Goal: Task Accomplishment & Management: Use online tool/utility

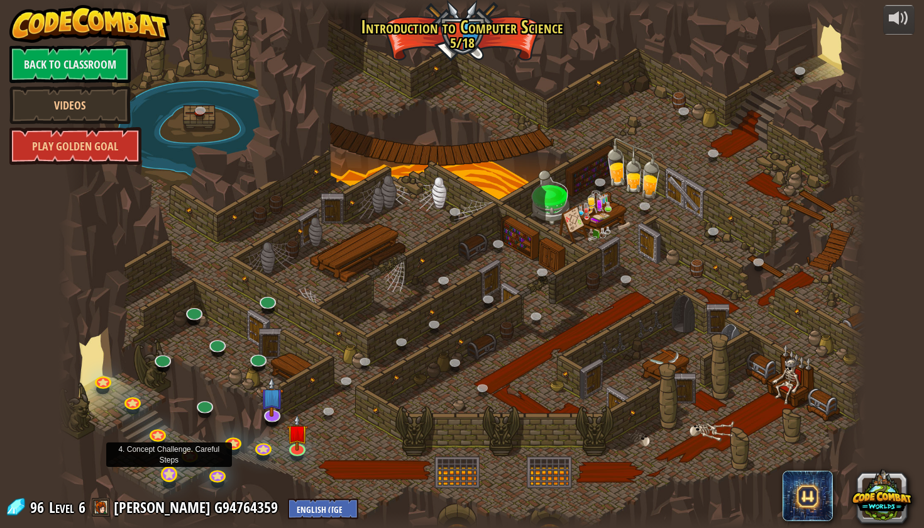
click at [169, 476] on link at bounding box center [169, 474] width 25 height 25
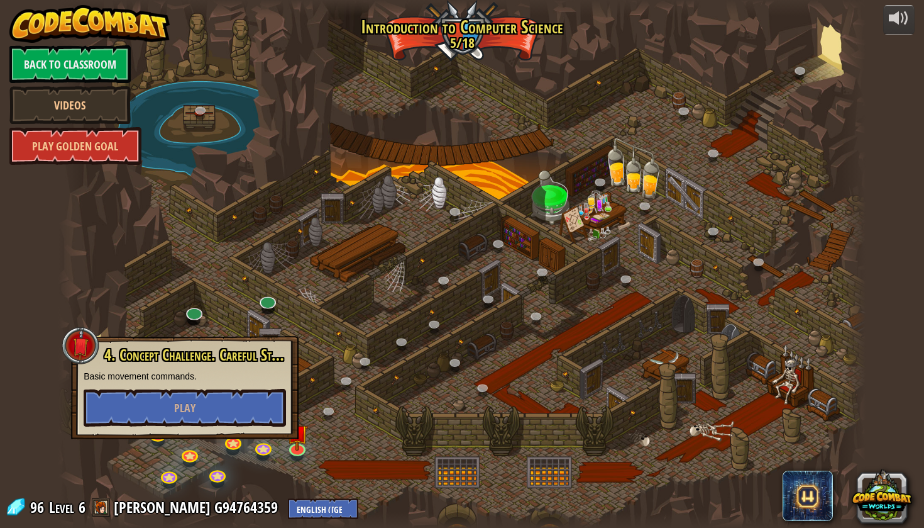
click at [246, 296] on div at bounding box center [461, 264] width 807 height 528
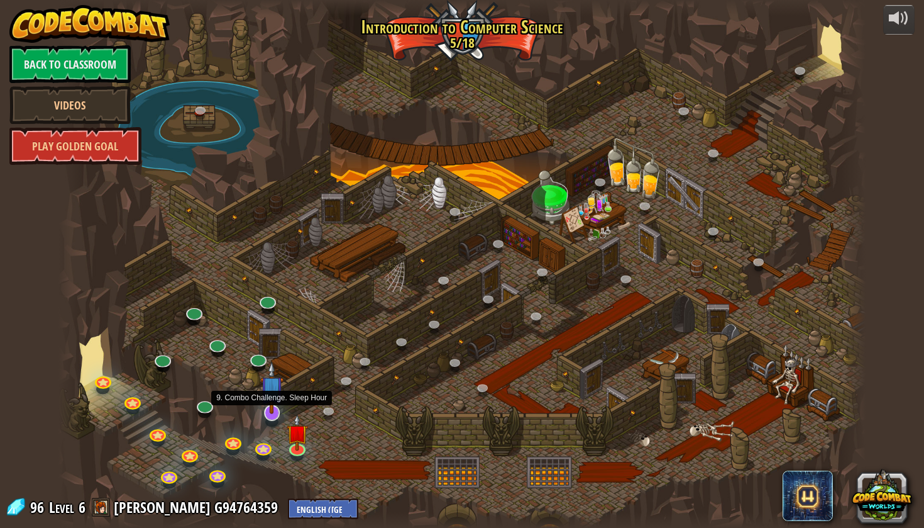
click at [268, 415] on link at bounding box center [271, 411] width 25 height 25
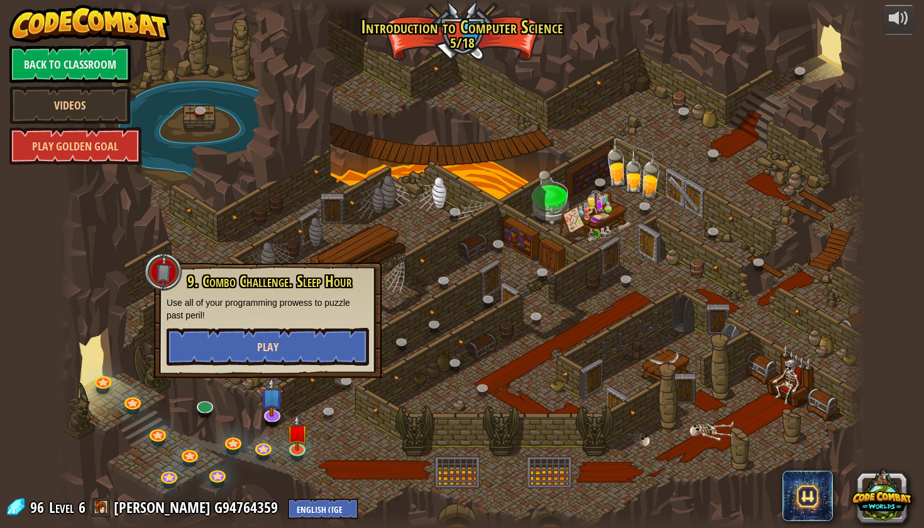
click at [284, 342] on button "Play" at bounding box center [268, 347] width 202 height 38
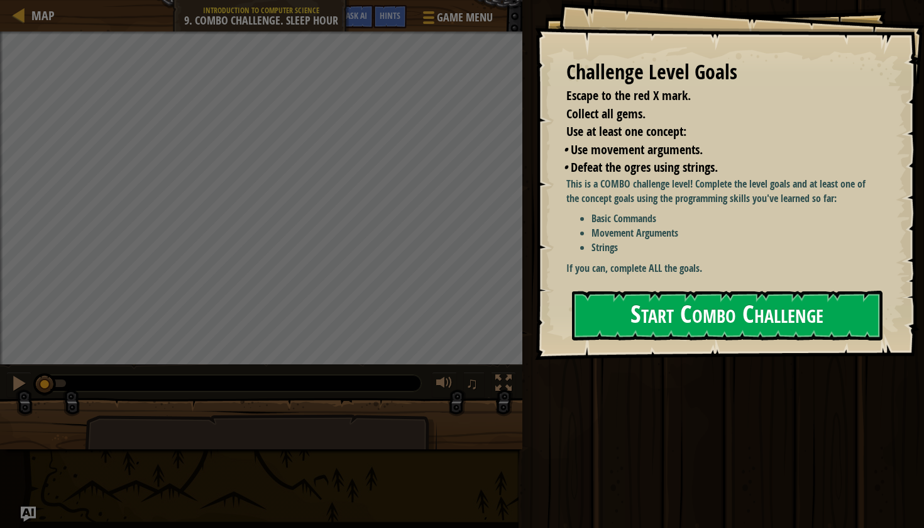
click at [645, 312] on button "Start Combo Challenge" at bounding box center [727, 315] width 311 height 50
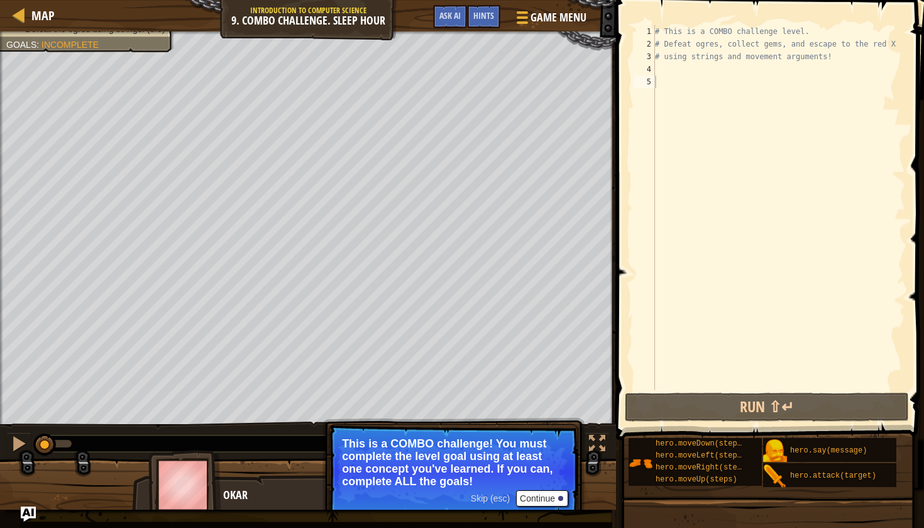
click at [535, 499] on button "Continue" at bounding box center [542, 498] width 52 height 16
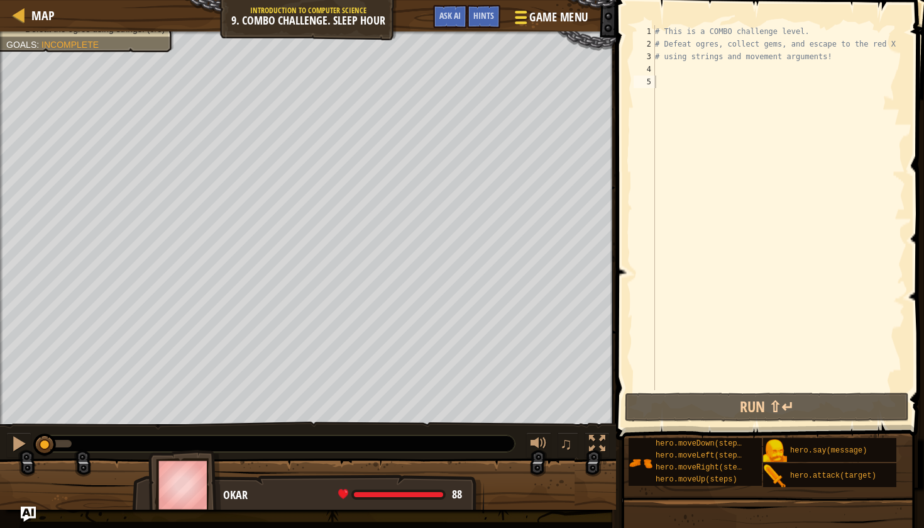
click at [522, 18] on div at bounding box center [520, 17] width 17 height 18
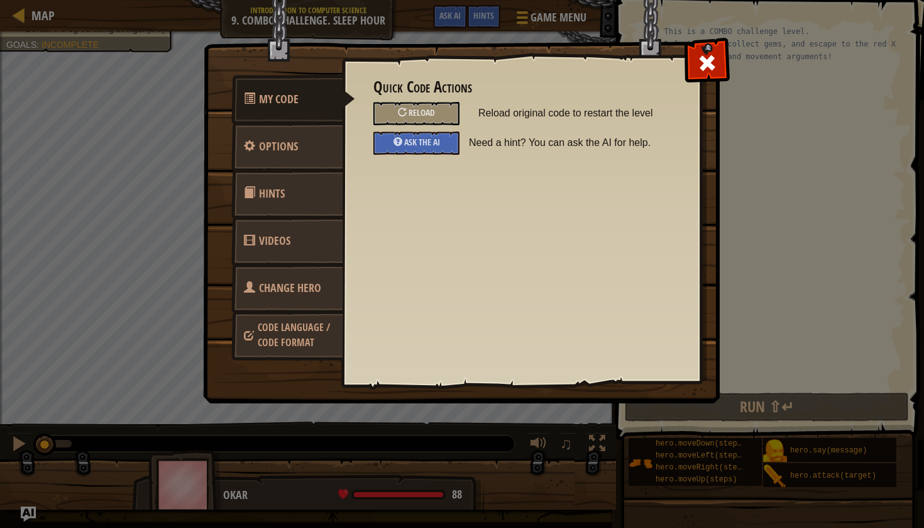
click at [282, 147] on span "Options" at bounding box center [278, 146] width 39 height 16
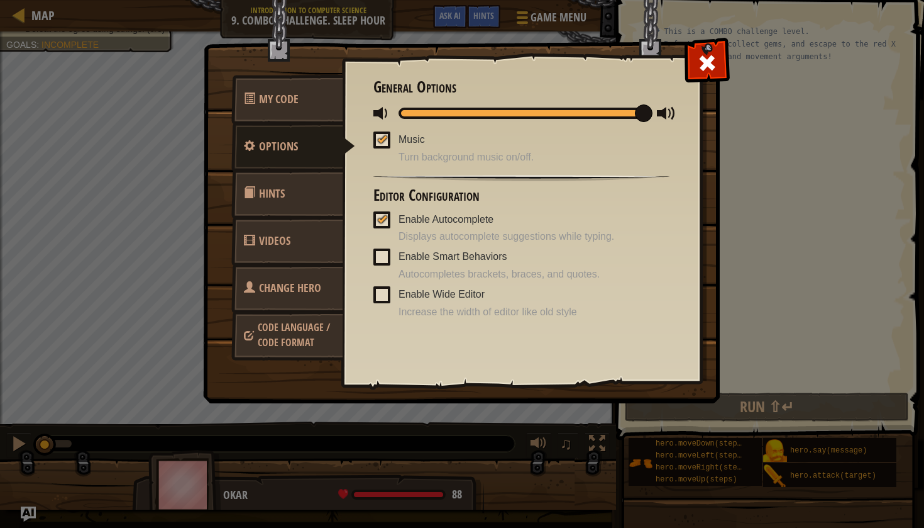
click at [284, 195] on span "Hints" at bounding box center [272, 193] width 26 height 16
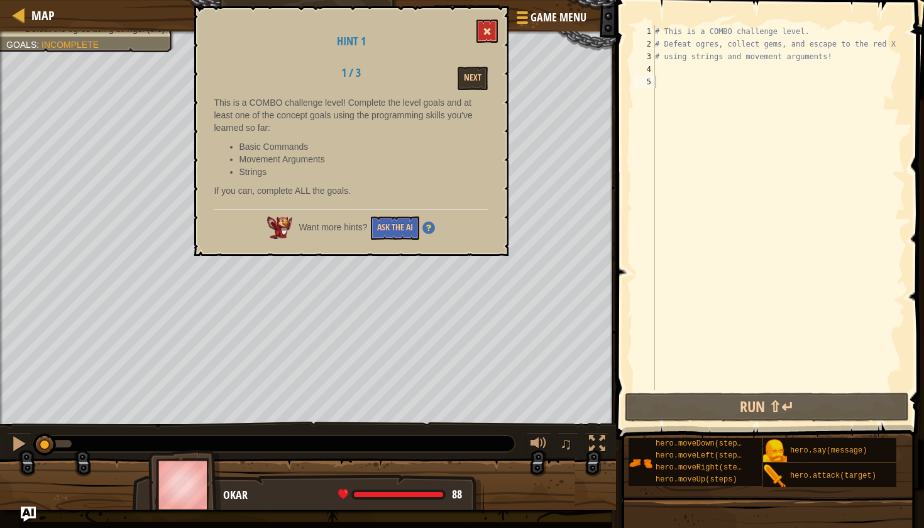
click at [489, 28] on span at bounding box center [487, 31] width 9 height 9
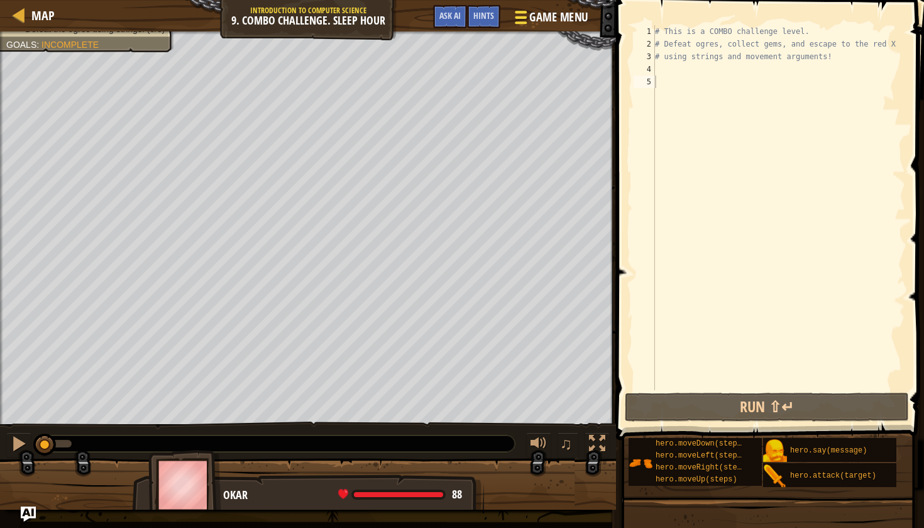
click at [530, 21] on span "Game Menu" at bounding box center [559, 17] width 58 height 17
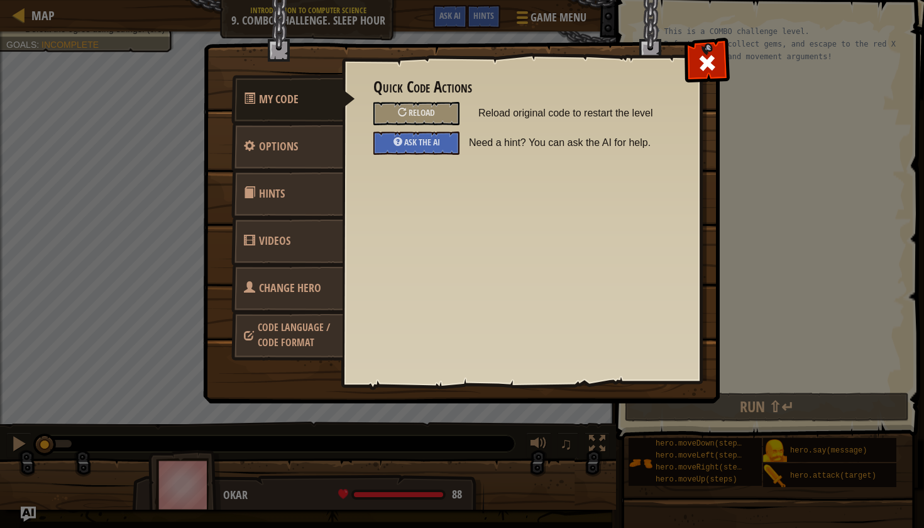
click at [175, 225] on div "My Code Options Hints Videos Change Hero Code Language / Code Format Quick Code…" at bounding box center [462, 264] width 924 height 528
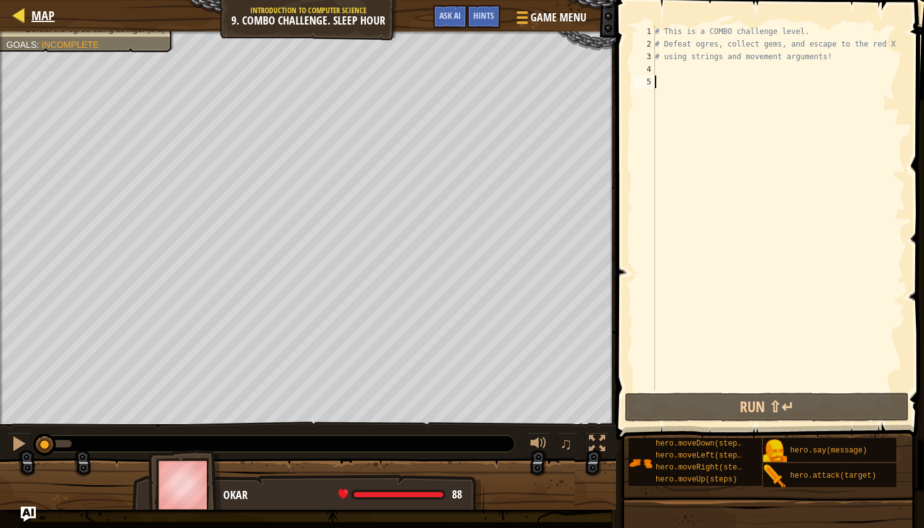
click at [32, 9] on span "Map" at bounding box center [42, 15] width 23 height 17
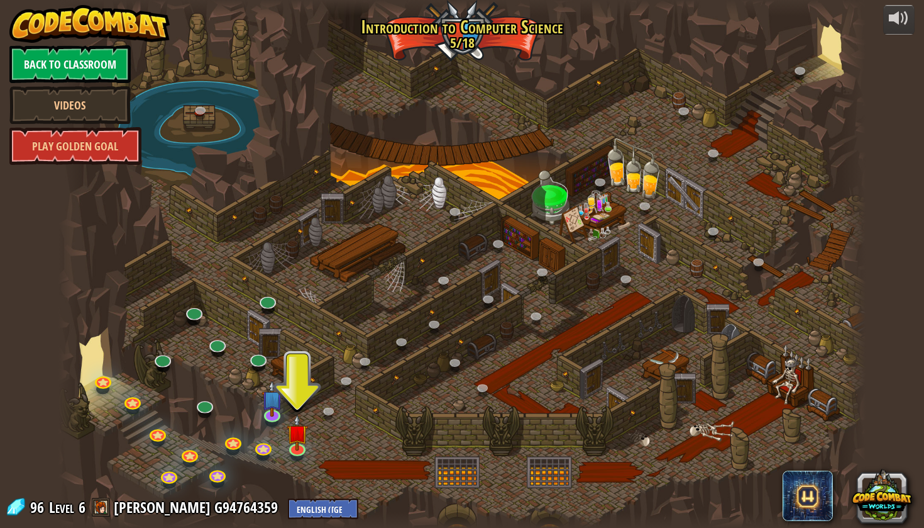
click at [76, 64] on link "Back to Classroom" at bounding box center [69, 64] width 121 height 38
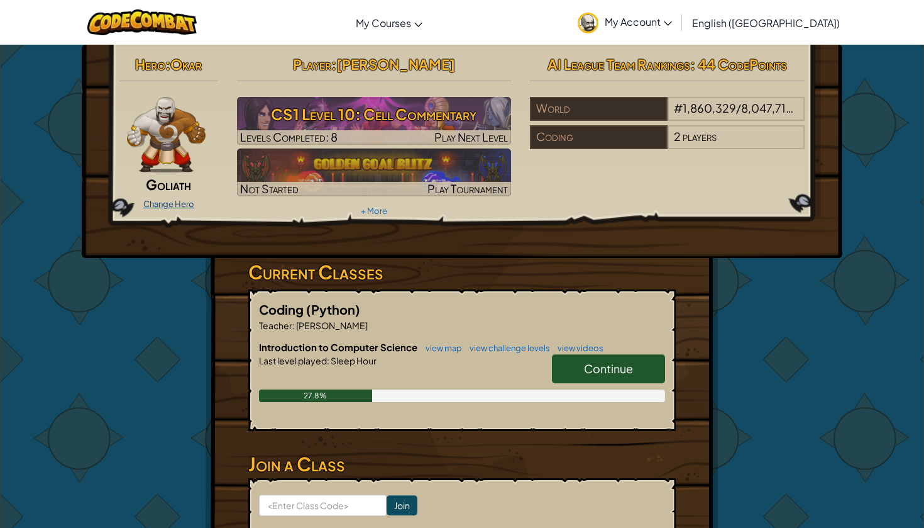
click at [170, 203] on link "Change Hero" at bounding box center [168, 204] width 51 height 10
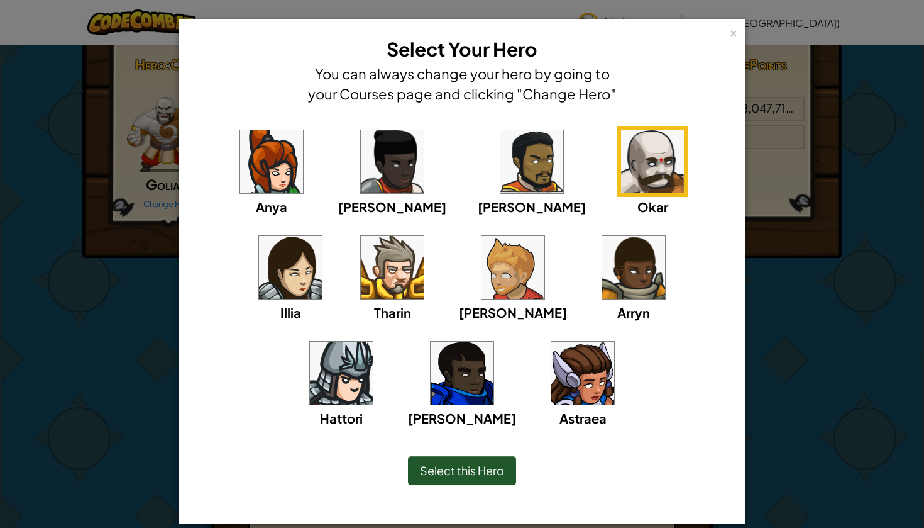
click at [477, 465] on span "Select this Hero" at bounding box center [462, 470] width 84 height 14
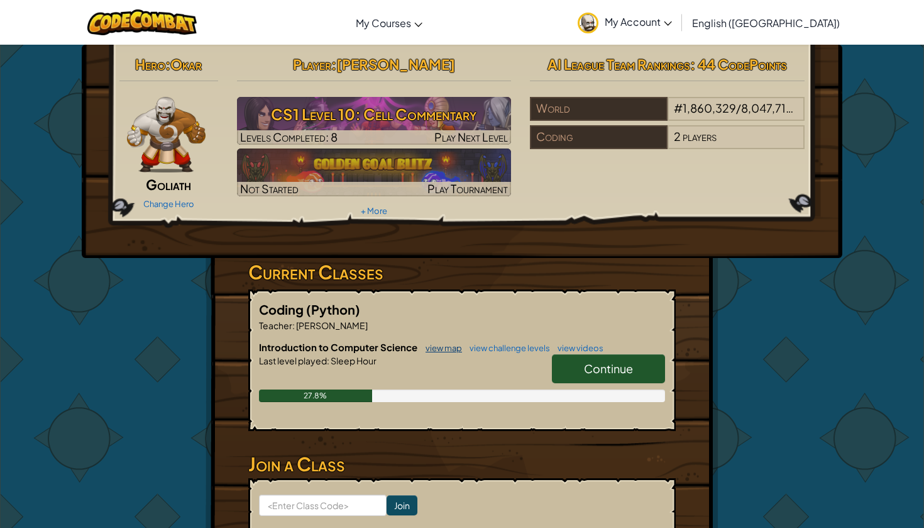
click at [453, 348] on link "view map" at bounding box center [440, 348] width 43 height 10
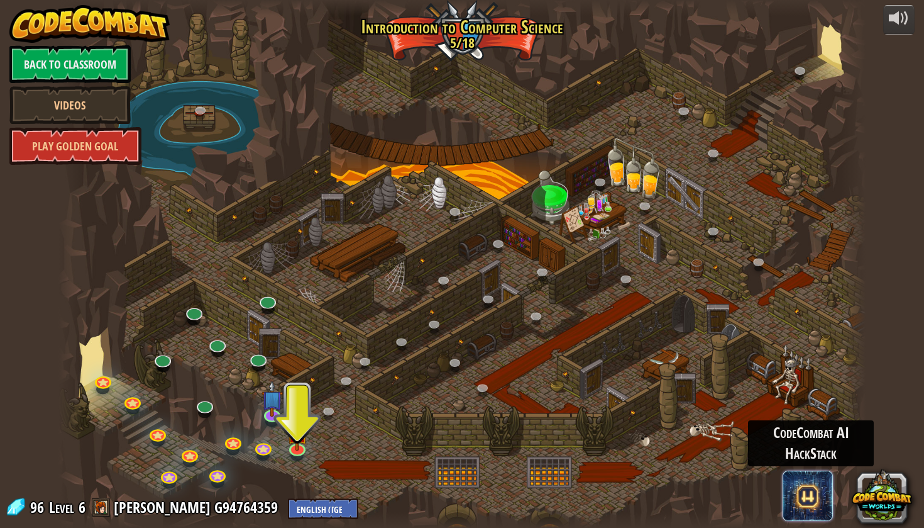
click at [810, 494] on span at bounding box center [808, 495] width 50 height 50
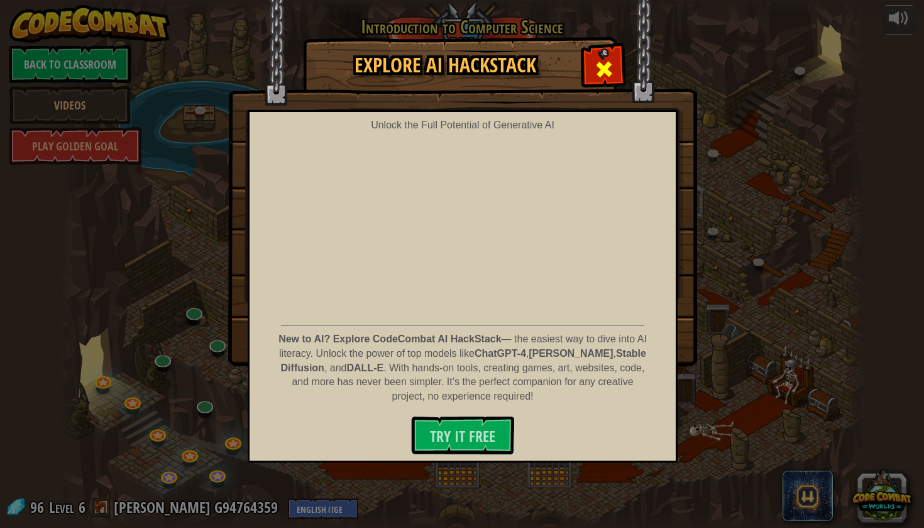
click at [605, 60] on span at bounding box center [604, 69] width 20 height 20
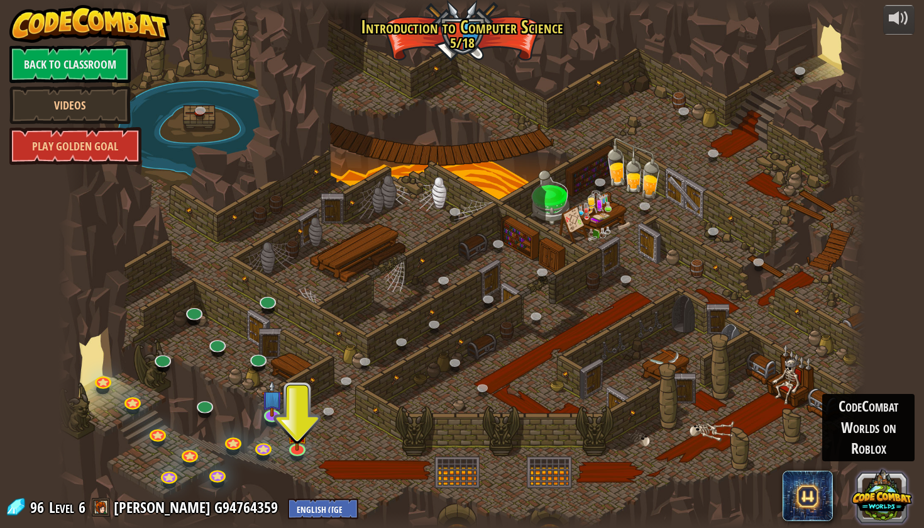
click at [894, 502] on button at bounding box center [882, 495] width 60 height 60
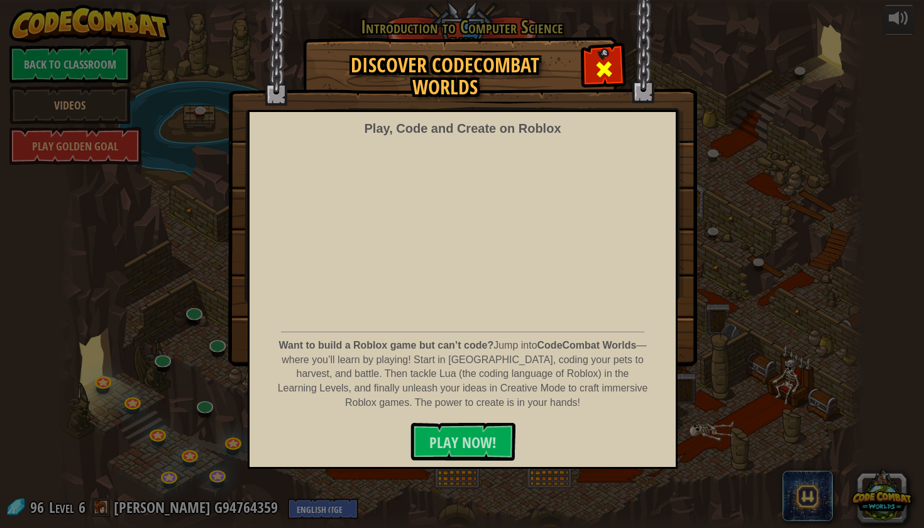
click at [597, 77] on span at bounding box center [604, 69] width 20 height 20
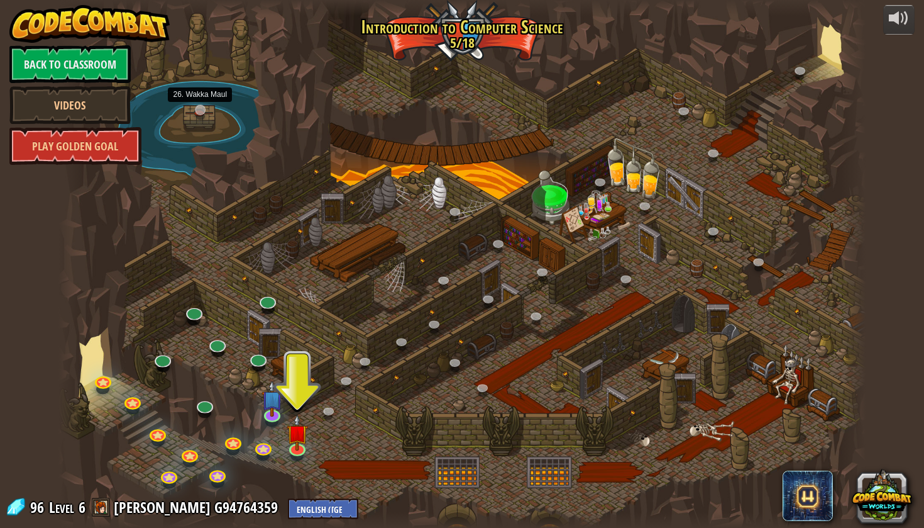
click at [199, 121] on link at bounding box center [202, 111] width 25 height 25
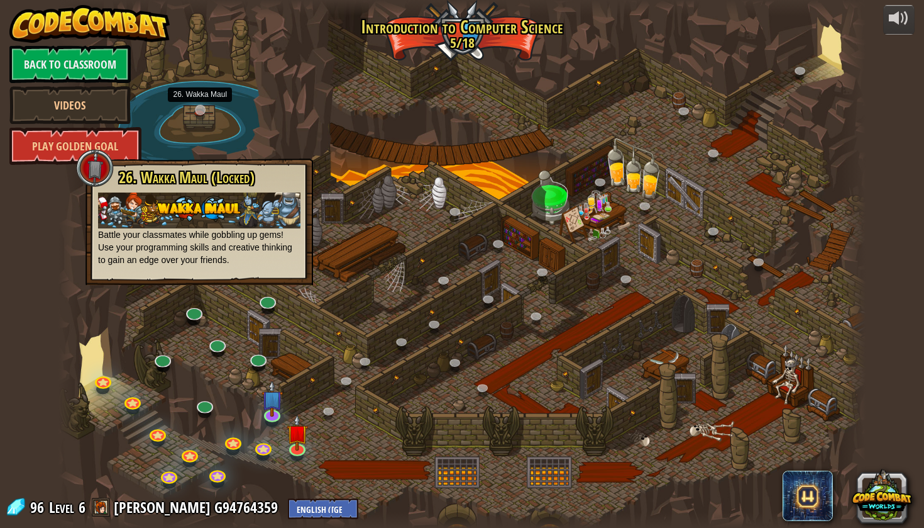
click at [199, 121] on div at bounding box center [461, 264] width 807 height 528
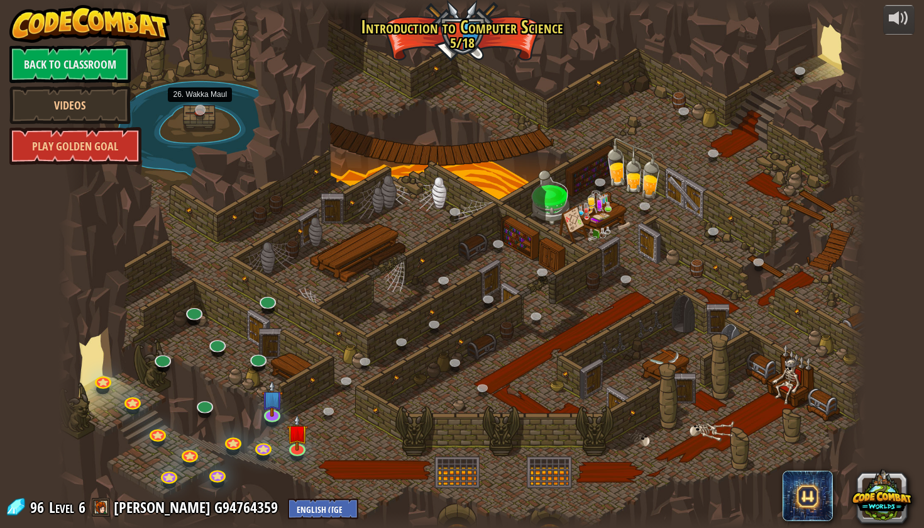
click at [199, 121] on link at bounding box center [202, 111] width 25 height 25
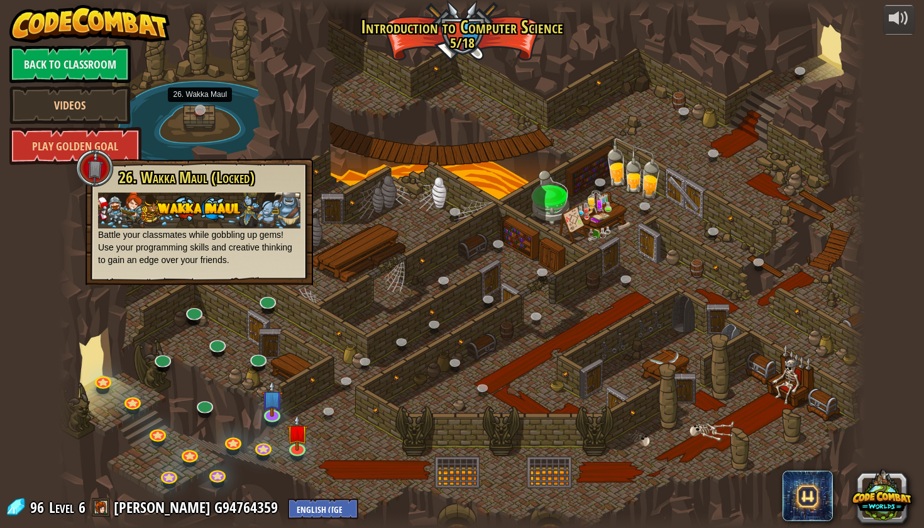
click at [199, 121] on div "25. Kithgard Gates (Locked) Escape the Kithgard dungeons, and don't let the gua…" at bounding box center [461, 264] width 807 height 528
click at [338, 424] on div at bounding box center [461, 264] width 807 height 528
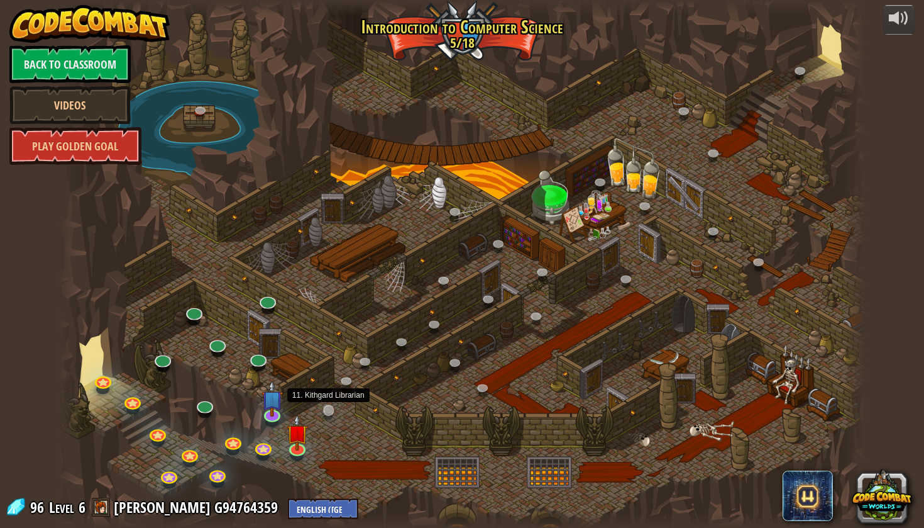
click at [333, 412] on link at bounding box center [330, 411] width 25 height 25
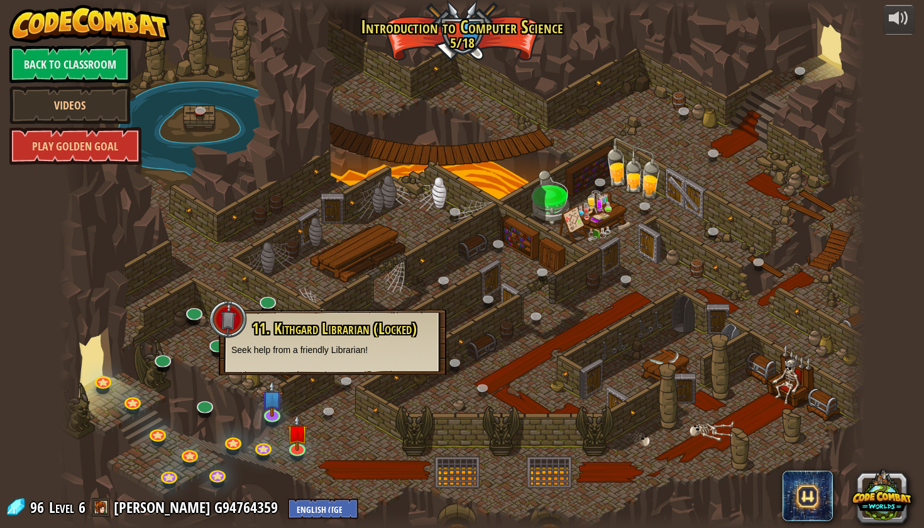
click at [368, 415] on div at bounding box center [461, 264] width 807 height 528
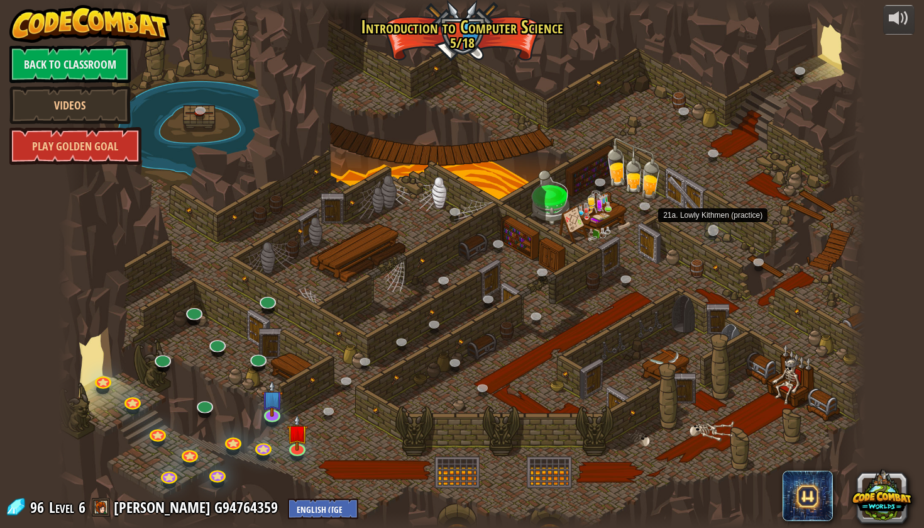
click at [714, 228] on link at bounding box center [715, 231] width 25 height 25
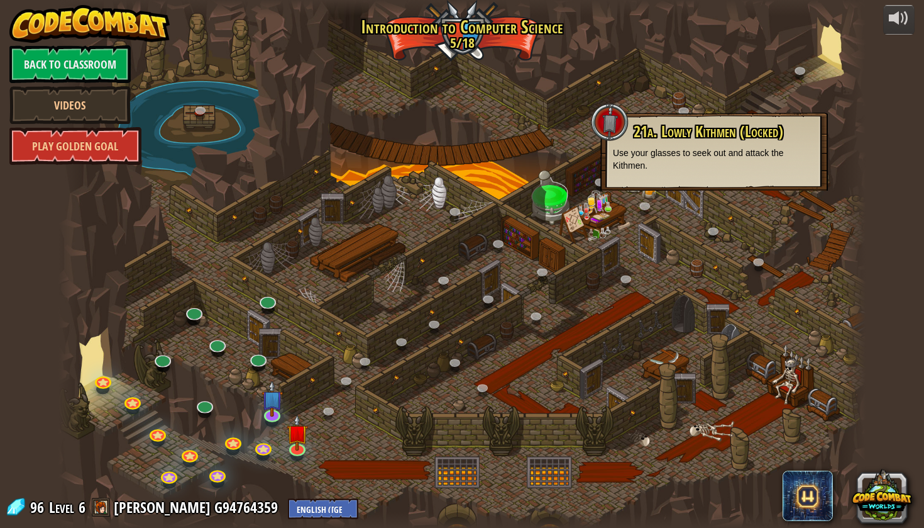
click at [687, 230] on div at bounding box center [461, 264] width 807 height 528
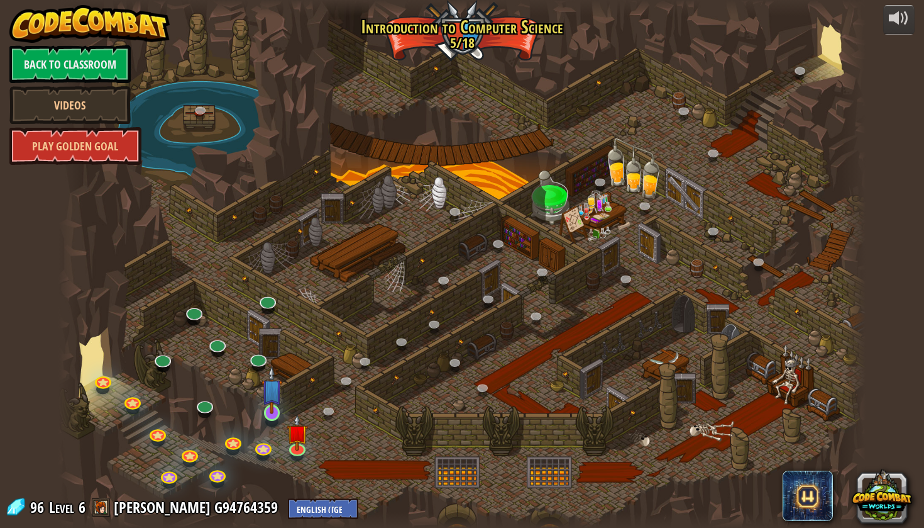
click at [280, 421] on link at bounding box center [272, 412] width 25 height 25
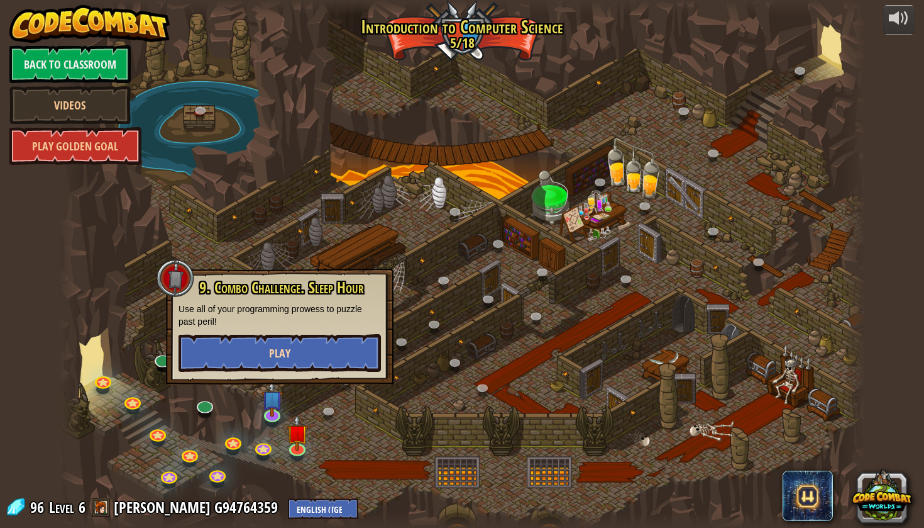
click at [284, 367] on button "Play" at bounding box center [280, 353] width 202 height 38
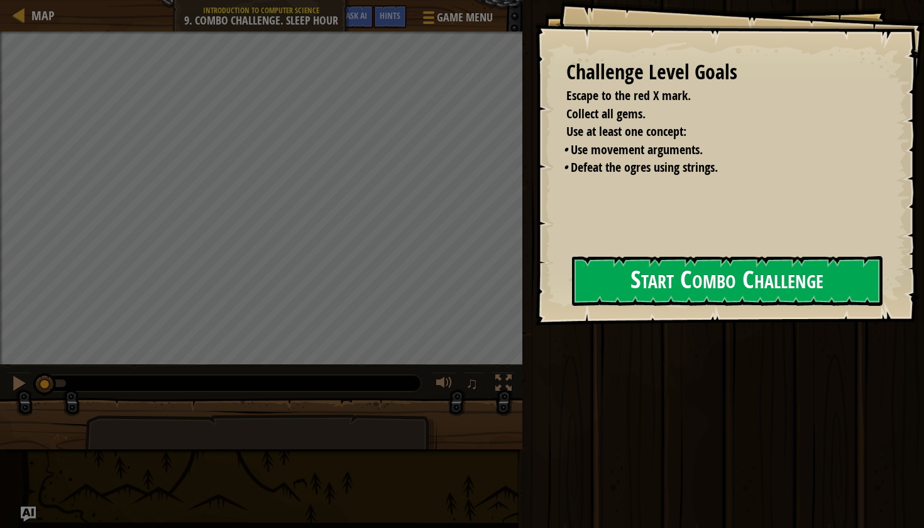
click at [639, 276] on button "Start Combo Challenge" at bounding box center [727, 281] width 311 height 50
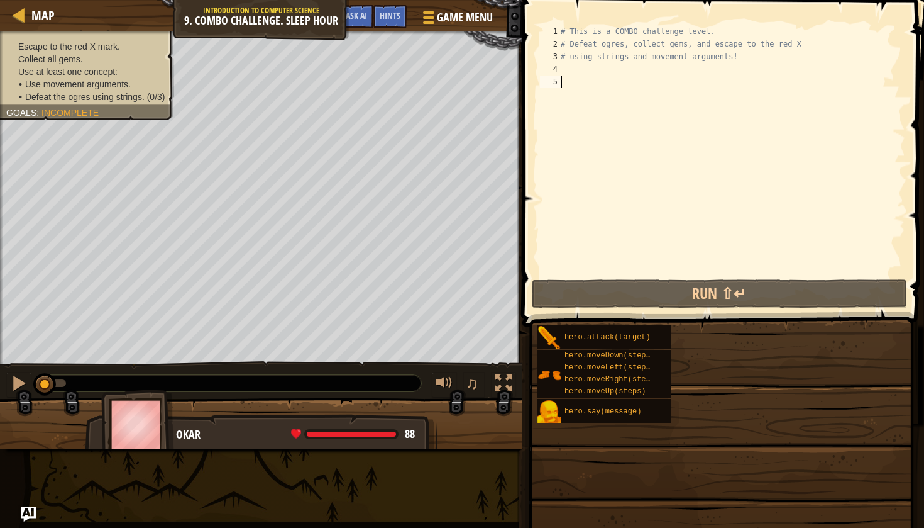
click at [634, 142] on div "# This is a COMBO challenge level. # Defeat [PERSON_NAME], collect gems, and es…" at bounding box center [731, 163] width 347 height 277
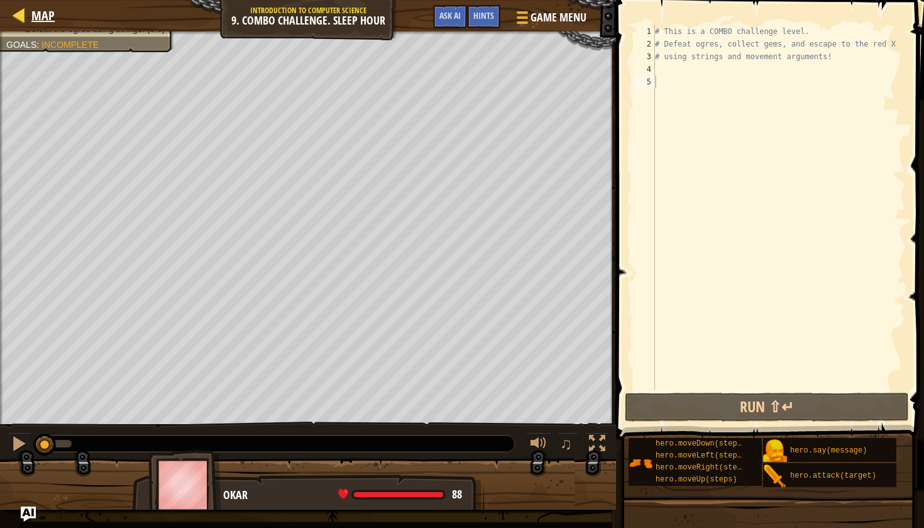
click at [28, 21] on link "Map" at bounding box center [40, 15] width 30 height 17
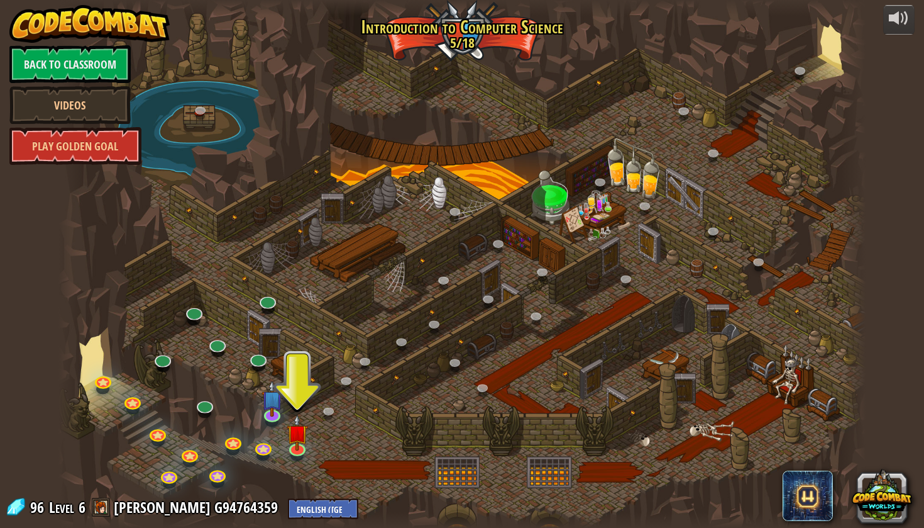
click at [146, 4] on div at bounding box center [461, 8] width 807 height 16
